Goal: Information Seeking & Learning: Learn about a topic

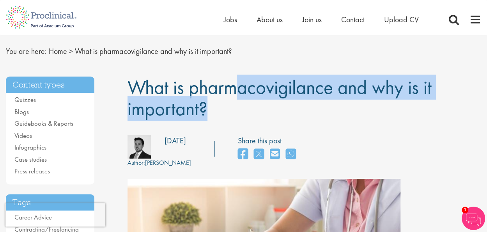
click at [324, 94] on span "What is pharmacovigilance and why is it important?" at bounding box center [279, 97] width 304 height 46
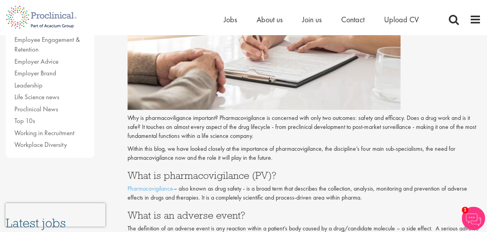
scroll to position [249, 0]
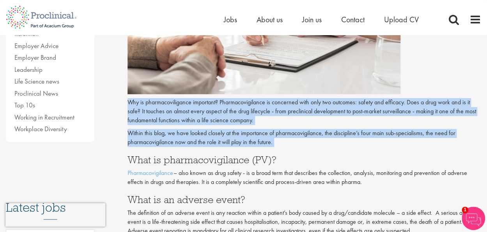
drag, startPoint x: 127, startPoint y: 99, endPoint x: 136, endPoint y: 141, distance: 42.6
copy div "Why is pharmacoviligance important? Pharmacovigilance is concerned with only tw…"
click at [321, 122] on p "Why is pharmacoviligance important? Pharmacovigilance is concerned with only tw…" at bounding box center [304, 111] width 354 height 27
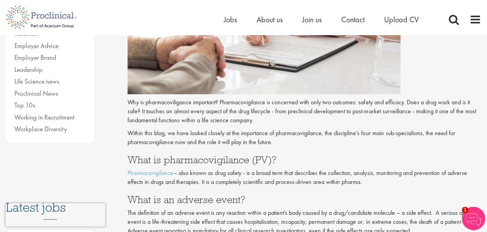
click at [128, 158] on h3 "What is pharmacovigilance (PV)?" at bounding box center [304, 159] width 354 height 10
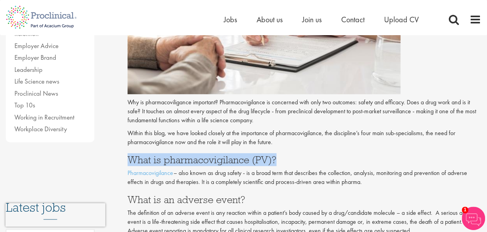
click at [128, 158] on h3 "What is pharmacovigilance (PV)?" at bounding box center [304, 159] width 354 height 10
click at [129, 173] on link "Pharmacovigilance" at bounding box center [150, 172] width 46 height 8
copy div "What is pharmacovigilance (PV)?"
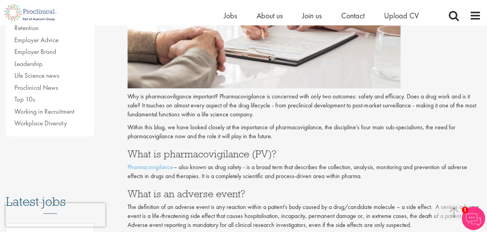
scroll to position [249, 0]
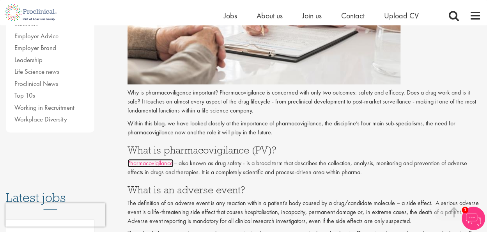
click at [131, 162] on link "Pharmacovigilance" at bounding box center [150, 163] width 46 height 8
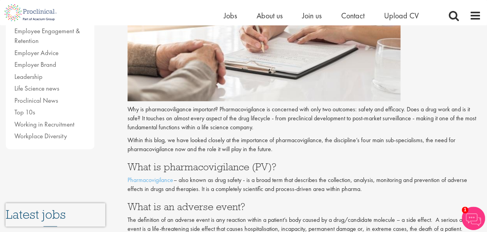
click at [230, 124] on p "Why is pharmacoviligance important? Pharmacovigilance is concerned with only tw…" at bounding box center [304, 118] width 354 height 27
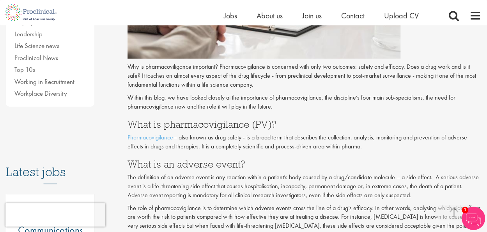
scroll to position [260, 0]
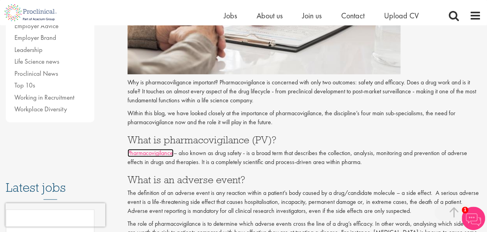
click at [129, 151] on link "Pharmacovigilance" at bounding box center [150, 152] width 46 height 8
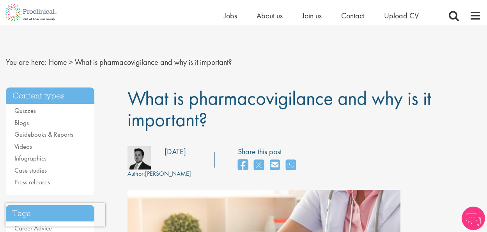
drag, startPoint x: 0, startPoint y: 0, endPoint x: 128, endPoint y: 179, distance: 220.1
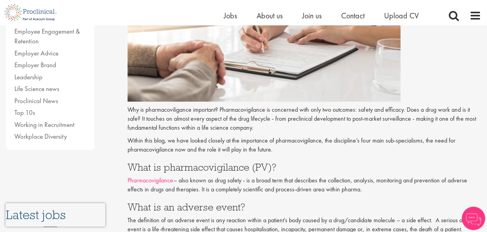
click at [128, 179] on link "Pharmacovigilance" at bounding box center [150, 180] width 46 height 8
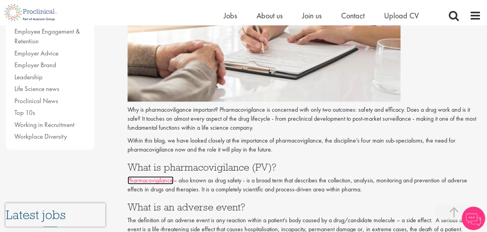
drag, startPoint x: 0, startPoint y: 0, endPoint x: 129, endPoint y: 179, distance: 220.3
click at [129, 179] on link "Pharmacovigilance" at bounding box center [150, 180] width 46 height 8
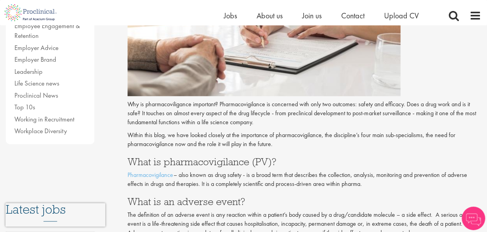
scroll to position [232, 0]
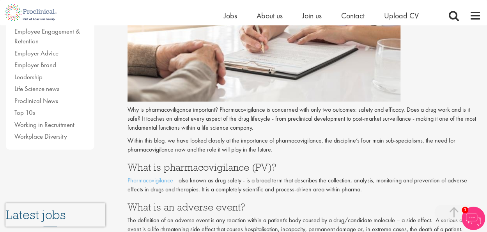
click at [355, 190] on p "Pharmacovigilance – also known as drug safety - is a broad term that describes …" at bounding box center [304, 185] width 354 height 18
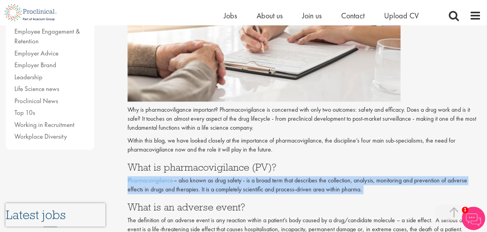
click at [355, 190] on p "Pharmacovigilance – also known as drug safety - is a broad term that describes …" at bounding box center [304, 185] width 354 height 18
copy div "Pharmacovigilance – also known as drug safety - is a broad term that describes …"
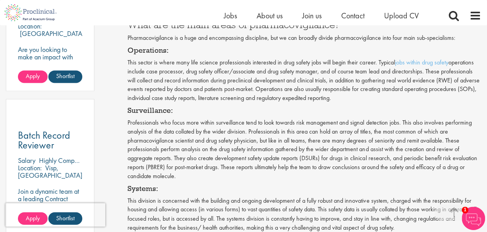
scroll to position [513, 0]
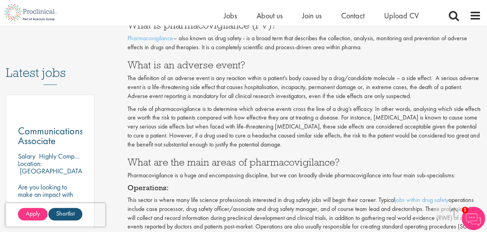
scroll to position [390, 0]
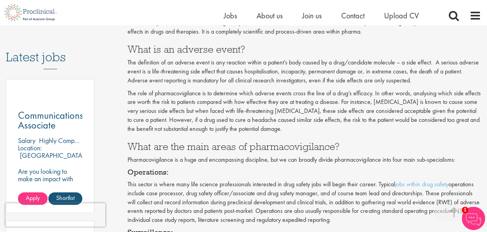
click at [127, 48] on h3 "What is an adverse event?" at bounding box center [304, 49] width 354 height 10
click at [120, 43] on div "Content types Quizzes Blogs Guidebooks & Reports Videos Infographics Case studi…" at bounding box center [61, 30] width 122 height 664
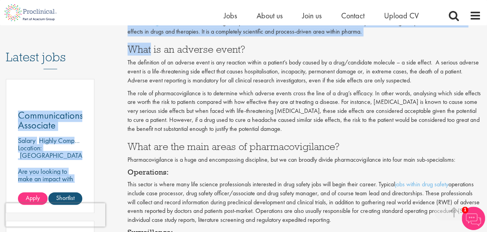
drag, startPoint x: 120, startPoint y: 43, endPoint x: 133, endPoint y: 42, distance: 13.3
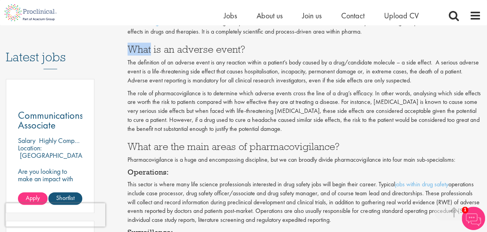
click at [131, 48] on h3 "What is an adverse event?" at bounding box center [304, 49] width 354 height 10
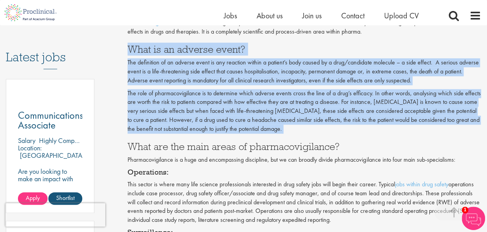
drag, startPoint x: 131, startPoint y: 48, endPoint x: 199, endPoint y: 102, distance: 86.6
copy div "Lore ip do sitamet conse? Adi elitseddoe te in utlabor etdol ma ali enimadmi ve…"
click at [364, 108] on p "The role of pharmacovigilance is to determine which adverse events cross the li…" at bounding box center [304, 111] width 354 height 44
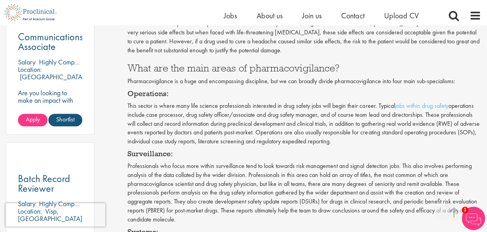
scroll to position [452, 0]
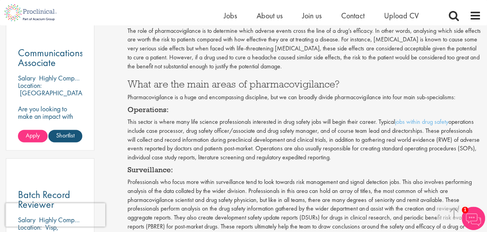
click at [124, 83] on div "What is pharmacovigilance and why is it important? Author: [PERSON_NAME] Postin…" at bounding box center [304, 187] width 365 height 1105
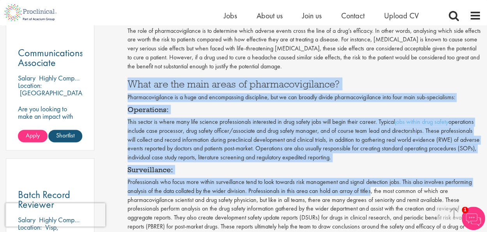
drag, startPoint x: 124, startPoint y: 83, endPoint x: 358, endPoint y: 196, distance: 260.4
click at [358, 196] on div "What is pharmacovigilance and why is it important? Author: [PERSON_NAME] Postin…" at bounding box center [304, 187] width 365 height 1105
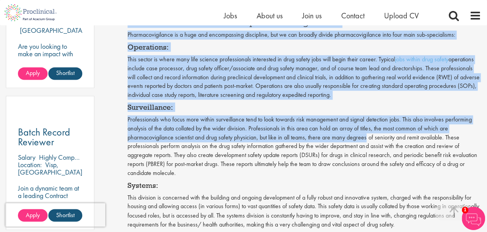
scroll to position [530, 0]
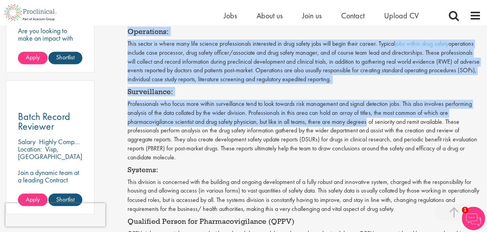
click at [366, 121] on p "Professionals who focus more within surveillance tend to look towards risk mana…" at bounding box center [304, 130] width 354 height 62
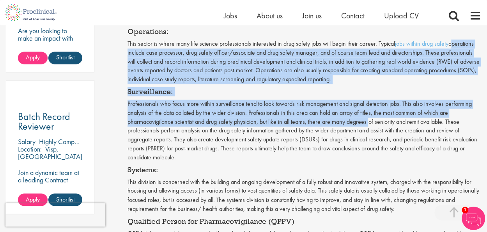
drag, startPoint x: 366, startPoint y: 121, endPoint x: 493, endPoint y: 34, distance: 154.2
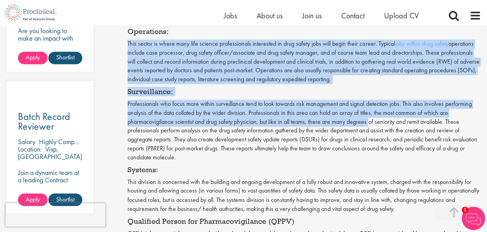
scroll to position [514, 0]
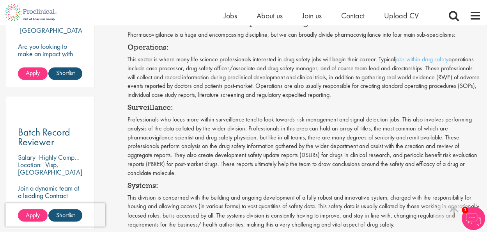
click at [449, 193] on p "This division is concerned with the building and ongoing development of a fully…" at bounding box center [304, 210] width 354 height 35
click at [309, 158] on p "Professionals who focus more within surveillance tend to look towards risk mana…" at bounding box center [304, 146] width 354 height 62
click at [267, 187] on h4 "Systems:" at bounding box center [304, 185] width 354 height 8
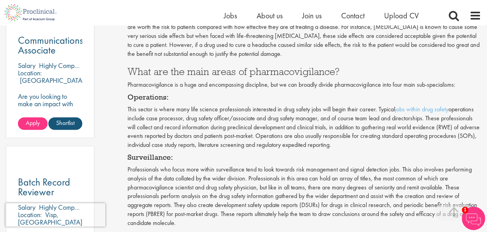
scroll to position [457, 0]
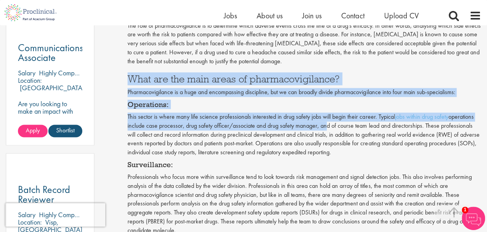
drag, startPoint x: 126, startPoint y: 76, endPoint x: 325, endPoint y: 128, distance: 205.9
click at [325, 128] on div "What is pharmacovigilance and why is it important? Author: [PERSON_NAME] Postin…" at bounding box center [304, 182] width 365 height 1105
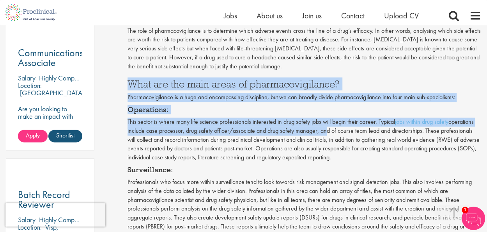
scroll to position [450, 0]
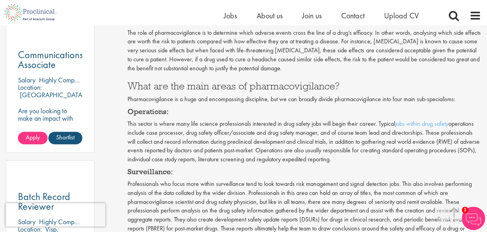
click at [440, 64] on p "The role of pharmacovigilance is to determine which adverse events cross the li…" at bounding box center [304, 50] width 354 height 44
click at [126, 88] on div "What is pharmacovigilance and why is it important? Author: [PERSON_NAME] Postin…" at bounding box center [304, 189] width 365 height 1105
click at [125, 82] on div "What is pharmacovigilance and why is it important? Author: [PERSON_NAME] Postin…" at bounding box center [304, 189] width 365 height 1105
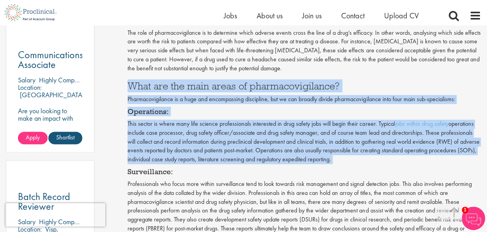
drag, startPoint x: 125, startPoint y: 82, endPoint x: 364, endPoint y: 161, distance: 251.8
click at [364, 161] on div "What is pharmacovigilance and why is it important? Author: [PERSON_NAME] Postin…" at bounding box center [304, 189] width 365 height 1105
copy div "What are the main areas of pharmacovigilance? Pharmacovigilance is a huge and e…"
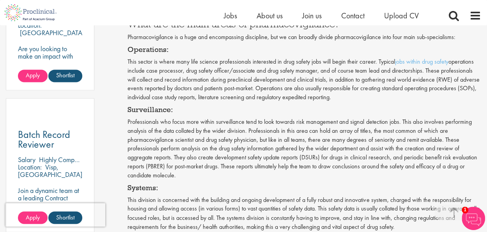
scroll to position [528, 0]
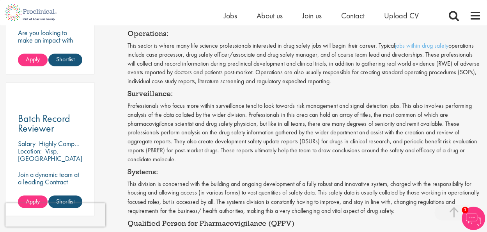
click at [486, 227] on div "What is pharmacovigilance and why is it important? Author: [PERSON_NAME] Postin…" at bounding box center [304, 111] width 365 height 1105
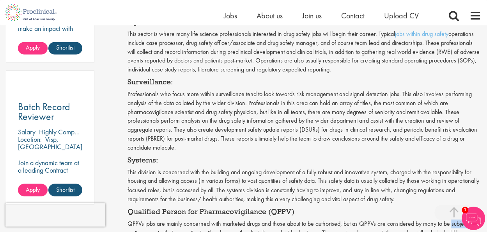
click at [486, 227] on div "What is pharmacovigilance and why is it important? Author: [PERSON_NAME] Postin…" at bounding box center [304, 99] width 365 height 1105
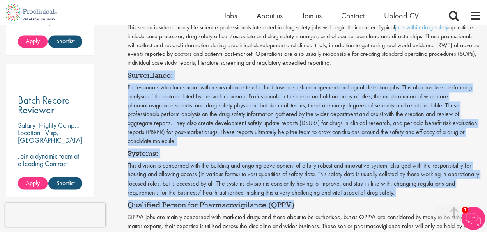
drag, startPoint x: 124, startPoint y: 74, endPoint x: 373, endPoint y: 202, distance: 280.1
click at [373, 202] on div "What is pharmacovigilance and why is it important? Author: [PERSON_NAME] Postin…" at bounding box center [304, 93] width 365 height 1105
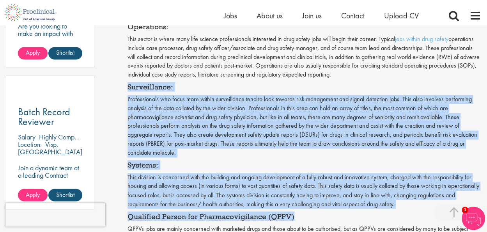
scroll to position [535, 0]
copy div "Loremipsumdo: Sitametconsec adi elits doei tempor incididuntut labo et dolo mag…"
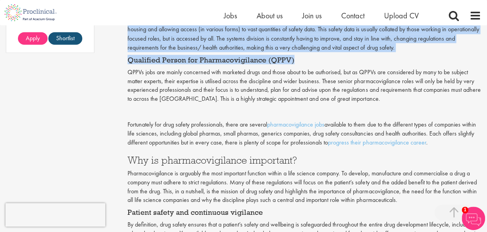
scroll to position [707, 0]
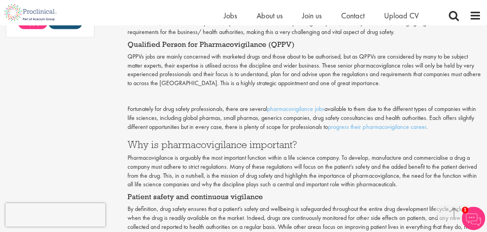
click at [367, 101] on div "Why is pharmacoviligance important? Pharmacovigilance is concerned with only tw…" at bounding box center [304, 41] width 354 height 820
click at [127, 55] on p "QPPVs jobs are mainly concerned with marketed drugs and those about to be autho…" at bounding box center [304, 69] width 354 height 35
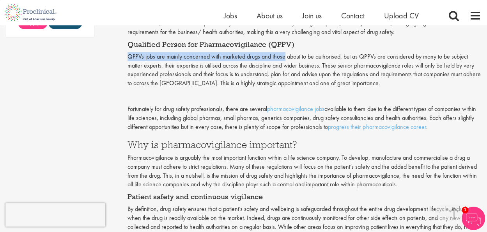
drag, startPoint x: 126, startPoint y: 54, endPoint x: 285, endPoint y: 50, distance: 159.1
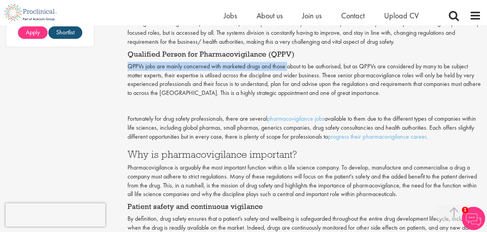
scroll to position [695, 0]
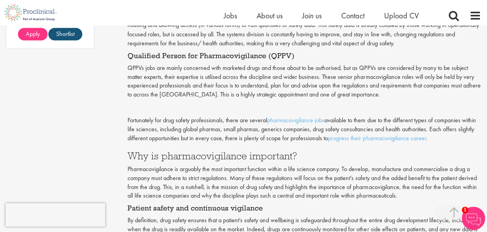
click at [356, 101] on div "Why is pharmacoviligance important? Pharmacovigilance is concerned with only tw…" at bounding box center [304, 52] width 354 height 820
click at [129, 67] on p "QPPVs jobs are mainly concerned with marketed drugs and those about to be autho…" at bounding box center [304, 80] width 354 height 35
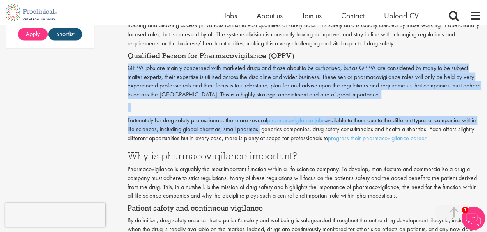
drag, startPoint x: 129, startPoint y: 67, endPoint x: 245, endPoint y: 133, distance: 134.1
click at [245, 133] on div "Why is pharmacoviligance important? Pharmacovigilance is concerned with only tw…" at bounding box center [304, 52] width 354 height 820
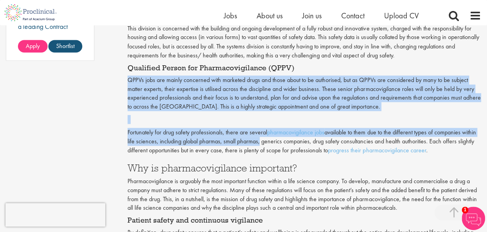
scroll to position [681, 0]
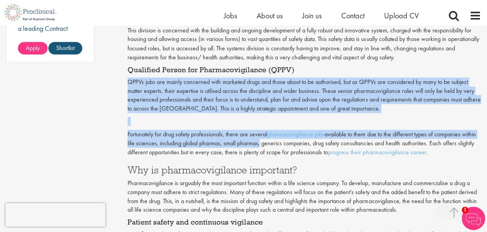
click at [309, 101] on p "QPPVs jobs are mainly concerned with marketed drugs and those about to be autho…" at bounding box center [304, 94] width 354 height 35
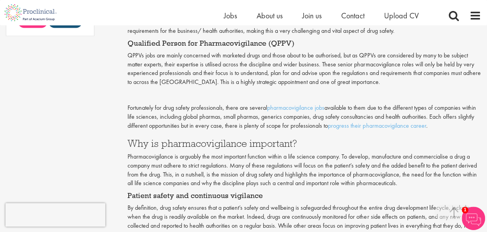
scroll to position [712, 0]
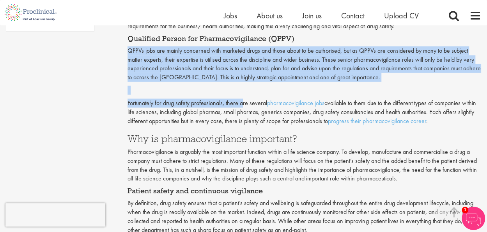
drag, startPoint x: 126, startPoint y: 43, endPoint x: 243, endPoint y: 103, distance: 131.3
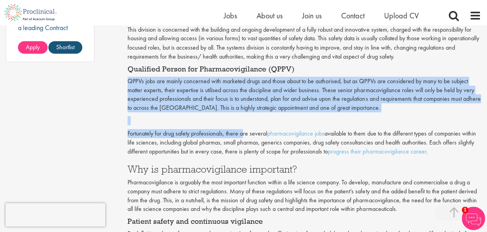
scroll to position [680, 0]
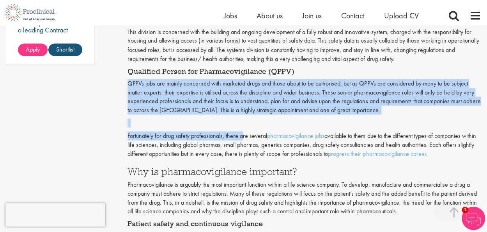
click at [340, 127] on p at bounding box center [304, 122] width 354 height 9
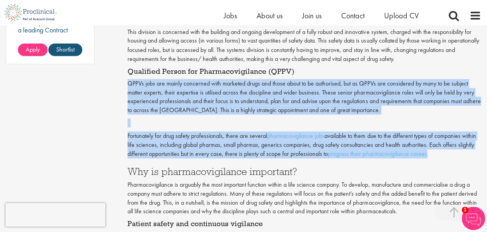
drag, startPoint x: 124, startPoint y: 78, endPoint x: 450, endPoint y: 151, distance: 334.1
copy div "QPPVs jobs are mainly concerned with marketed drugs and those about to be autho…"
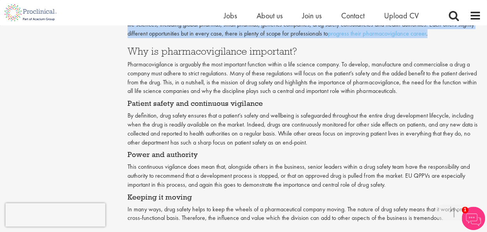
scroll to position [804, 0]
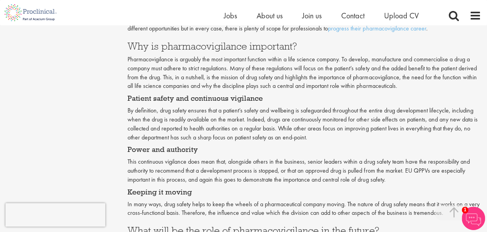
click at [379, 45] on h3 "Why is pharmacovigilance important?" at bounding box center [304, 46] width 354 height 10
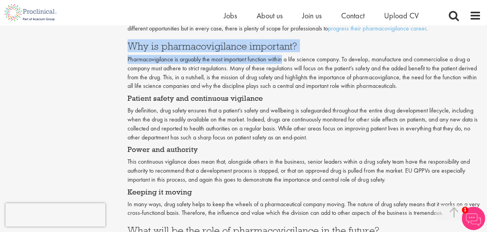
drag, startPoint x: 125, startPoint y: 42, endPoint x: 280, endPoint y: 55, distance: 155.2
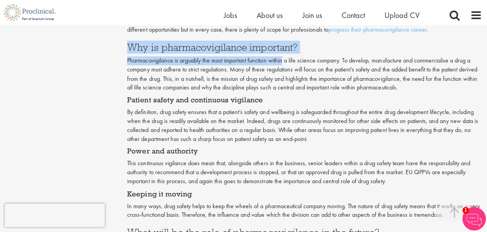
scroll to position [803, 0]
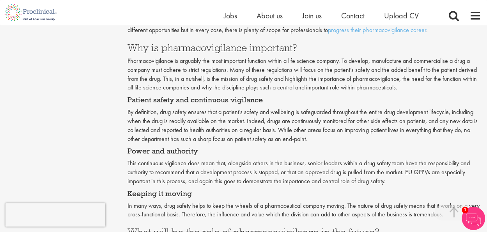
click at [392, 65] on p "Pharmacovigilance is arguably the most important function within a life science…" at bounding box center [304, 74] width 354 height 35
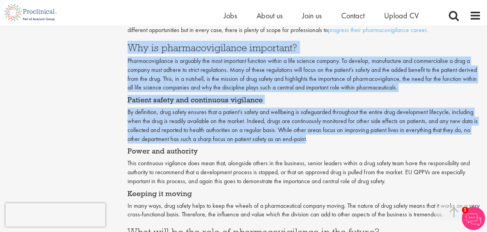
drag, startPoint x: 124, startPoint y: 45, endPoint x: 300, endPoint y: 138, distance: 198.6
copy div "Lor ip dolorsitametconse adipiscin? Elitseddoeiusmodt in utlabore etd magn aliq…"
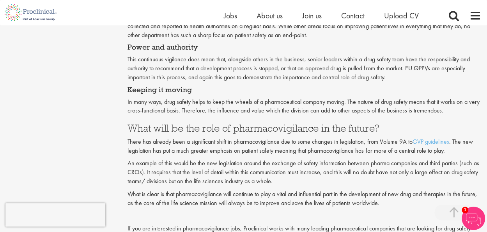
scroll to position [907, 0]
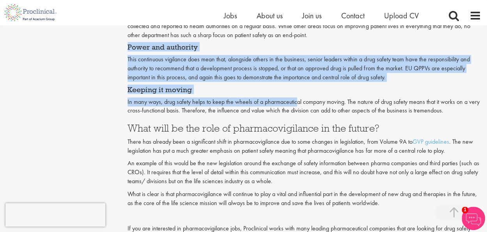
drag, startPoint x: 125, startPoint y: 46, endPoint x: 305, endPoint y: 111, distance: 191.3
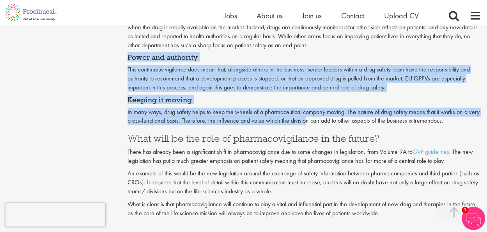
scroll to position [898, 0]
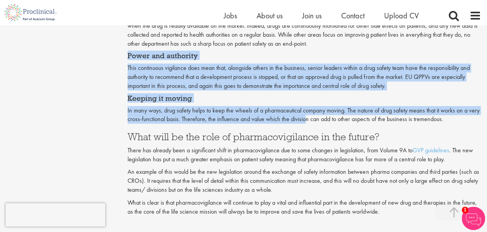
click at [301, 115] on p "In many ways, drug safety helps to keep the wheels of a pharmaceutical company …" at bounding box center [304, 115] width 354 height 18
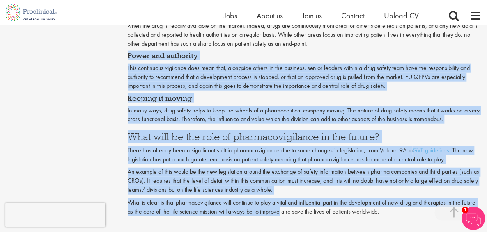
drag, startPoint x: 123, startPoint y: 53, endPoint x: 277, endPoint y: 208, distance: 218.8
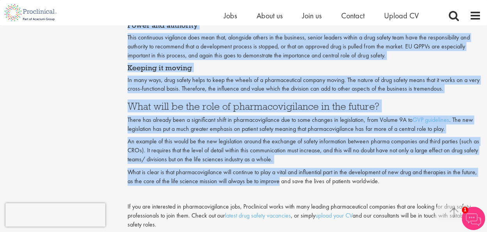
scroll to position [949, 0]
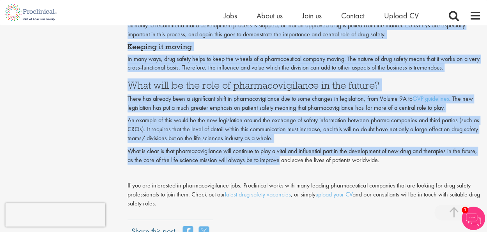
click at [271, 161] on p "What is clear is that pharmacovigilance will continue to play a vital and influ…" at bounding box center [304, 156] width 354 height 18
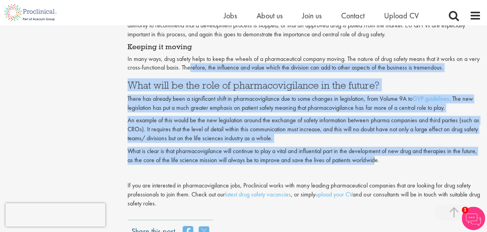
drag, startPoint x: 372, startPoint y: 160, endPoint x: 190, endPoint y: 61, distance: 207.4
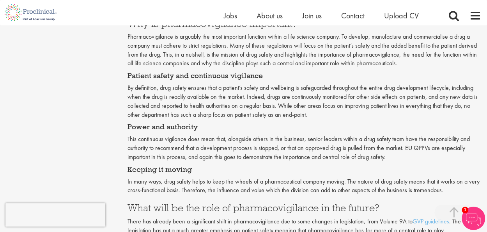
scroll to position [825, 0]
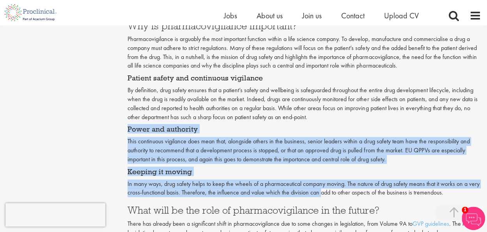
drag, startPoint x: 125, startPoint y: 131, endPoint x: 317, endPoint y: 191, distance: 200.3
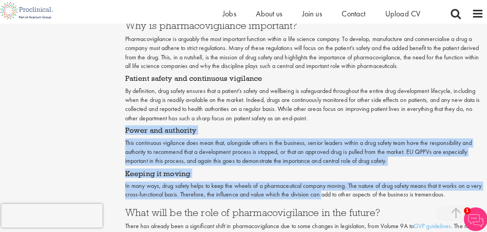
scroll to position [822, 0]
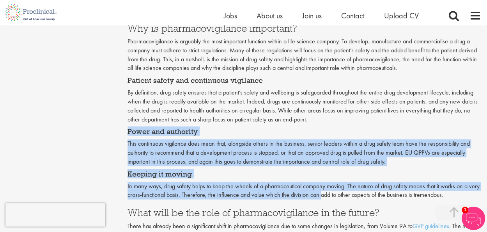
click at [312, 194] on p "In many ways, drug safety helps to keep the wheels of a pharmaceutical company …" at bounding box center [304, 191] width 354 height 18
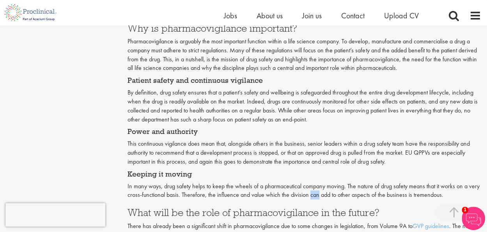
click at [312, 194] on p "In many ways, drug safety helps to keep the wheels of a pharmaceutical company …" at bounding box center [304, 191] width 354 height 18
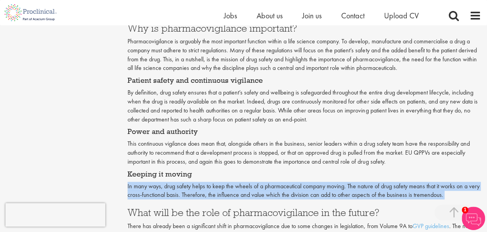
click at [312, 194] on p "In many ways, drug safety helps to keep the wheels of a pharmaceutical company …" at bounding box center [304, 191] width 354 height 18
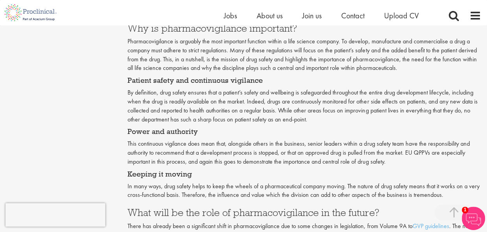
click at [127, 130] on h4 "Power and authority" at bounding box center [304, 131] width 354 height 8
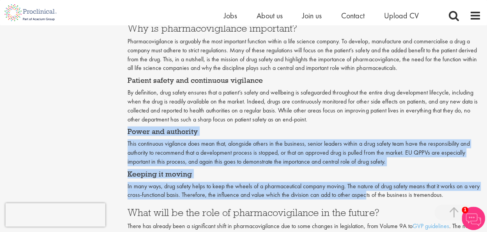
drag, startPoint x: 124, startPoint y: 128, endPoint x: 369, endPoint y: 193, distance: 252.9
click at [173, 165] on p "This continuous vigilance does mean that, alongside others in the business, sen…" at bounding box center [304, 152] width 354 height 27
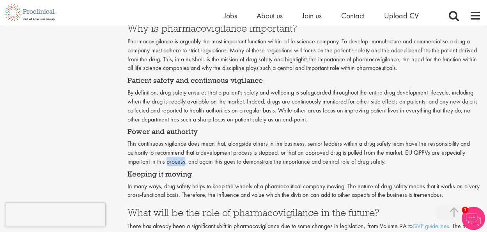
click at [173, 165] on p "This continuous vigilance does mean that, alongside others in the business, sen…" at bounding box center [304, 152] width 354 height 27
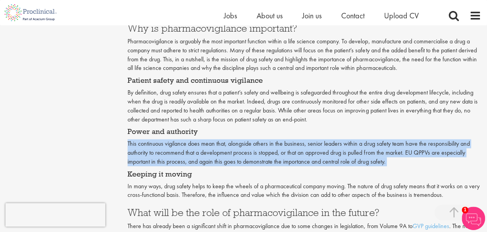
click at [173, 165] on p "This continuous vigilance does mean that, alongside others in the business, sen…" at bounding box center [304, 152] width 354 height 27
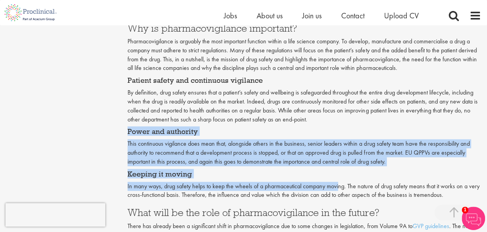
drag, startPoint x: 126, startPoint y: 131, endPoint x: 351, endPoint y: 187, distance: 231.4
click at [332, 182] on p "In many ways, drug safety helps to keep the wheels of a pharmaceutical company …" at bounding box center [304, 191] width 354 height 18
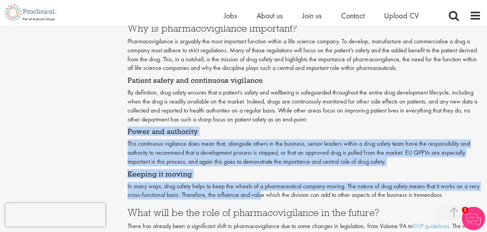
drag, startPoint x: 122, startPoint y: 128, endPoint x: 260, endPoint y: 198, distance: 154.8
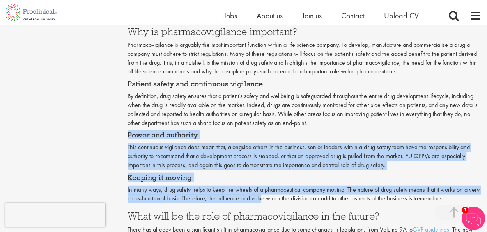
scroll to position [819, 0]
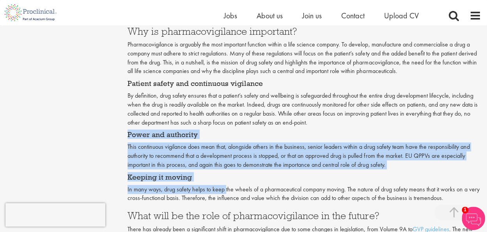
drag, startPoint x: 127, startPoint y: 133, endPoint x: 228, endPoint y: 184, distance: 113.1
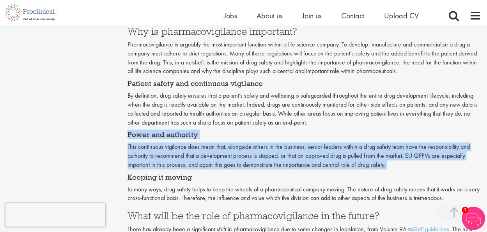
drag, startPoint x: 124, startPoint y: 134, endPoint x: 157, endPoint y: 161, distance: 43.0
copy div "Power and authority This continuous vigilance does mean that, alongside others …"
click at [350, 164] on p "This continuous vigilance does mean that, alongside others in the business, sen…" at bounding box center [304, 155] width 354 height 27
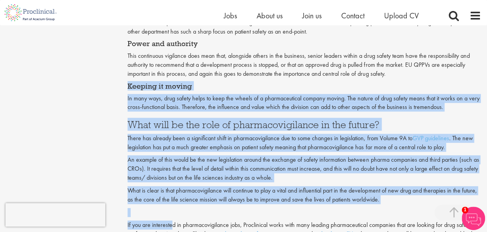
scroll to position [913, 0]
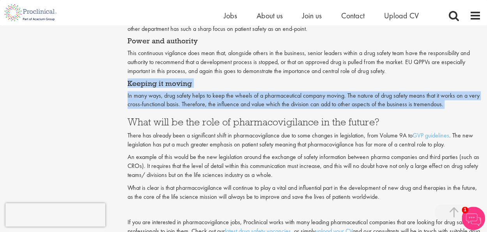
drag, startPoint x: 126, startPoint y: 176, endPoint x: 126, endPoint y: 112, distance: 63.5
copy div "Keeping it moving In many ways, drug safety helps to keep the wheels of a pharm…"
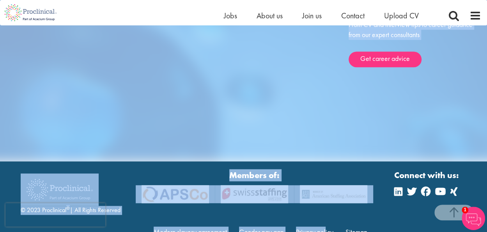
scroll to position [1768, 0]
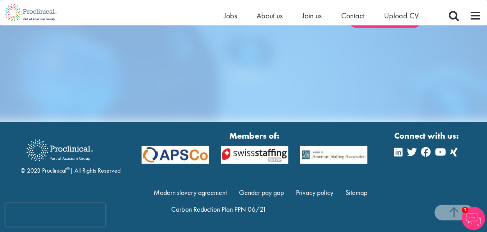
drag, startPoint x: 125, startPoint y: 118, endPoint x: 247, endPoint y: 57, distance: 136.0
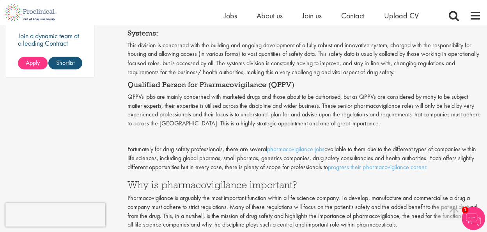
scroll to position [656, 0]
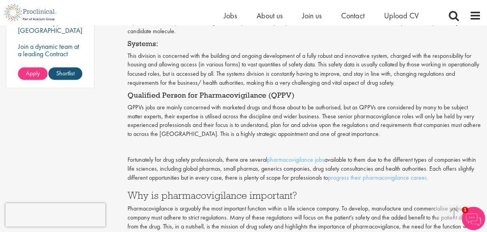
copy div "Lore ipsu do sit amet co adipiscingelitsed do eiu tempor? Incid utl etdolor mag…"
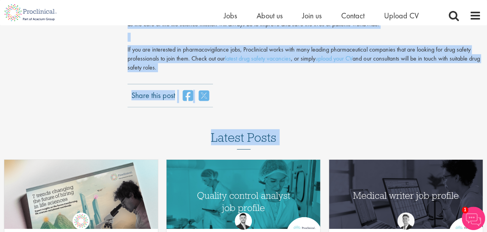
scroll to position [1092, 0]
